Goal: Task Accomplishment & Management: Complete application form

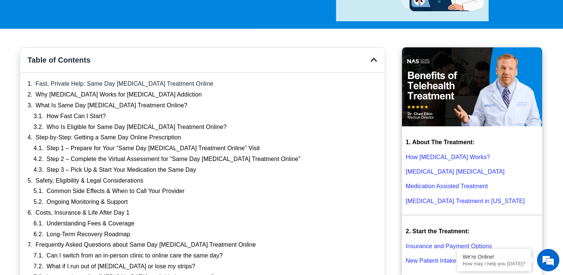
scroll to position [186, 0]
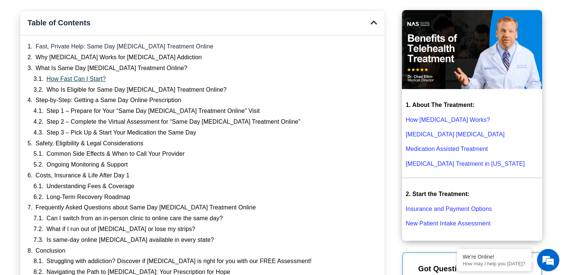
click at [91, 80] on link "How Fast Can I Start?" at bounding box center [77, 79] width 60 height 8
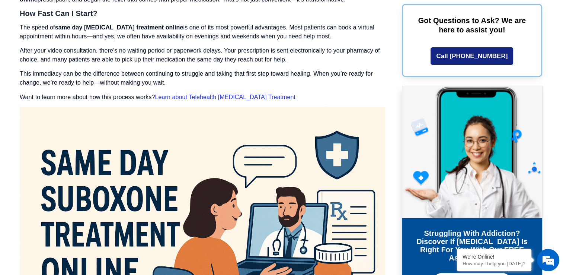
scroll to position [1394, 0]
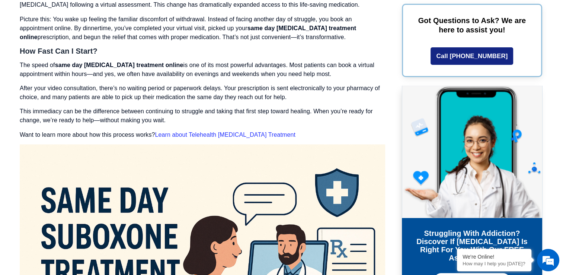
click at [182, 131] on link "Learn about Telehealth [MEDICAL_DATA] Treatment" at bounding box center [225, 134] width 140 height 6
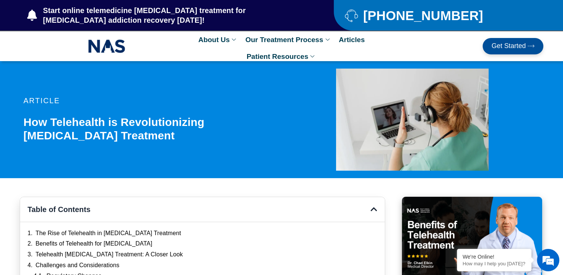
click at [390, 19] on span "[PHONE_NUMBER]" at bounding box center [423, 15] width 122 height 9
click at [537, 44] on link "Get Started" at bounding box center [513, 46] width 61 height 16
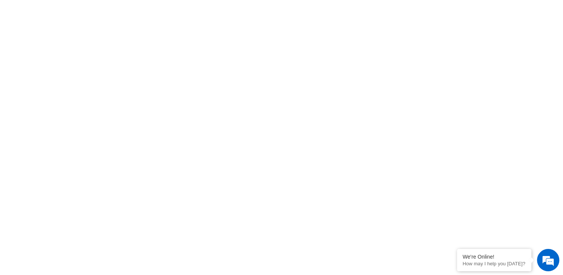
scroll to position [440, 0]
